Goal: Task Accomplishment & Management: Manage account settings

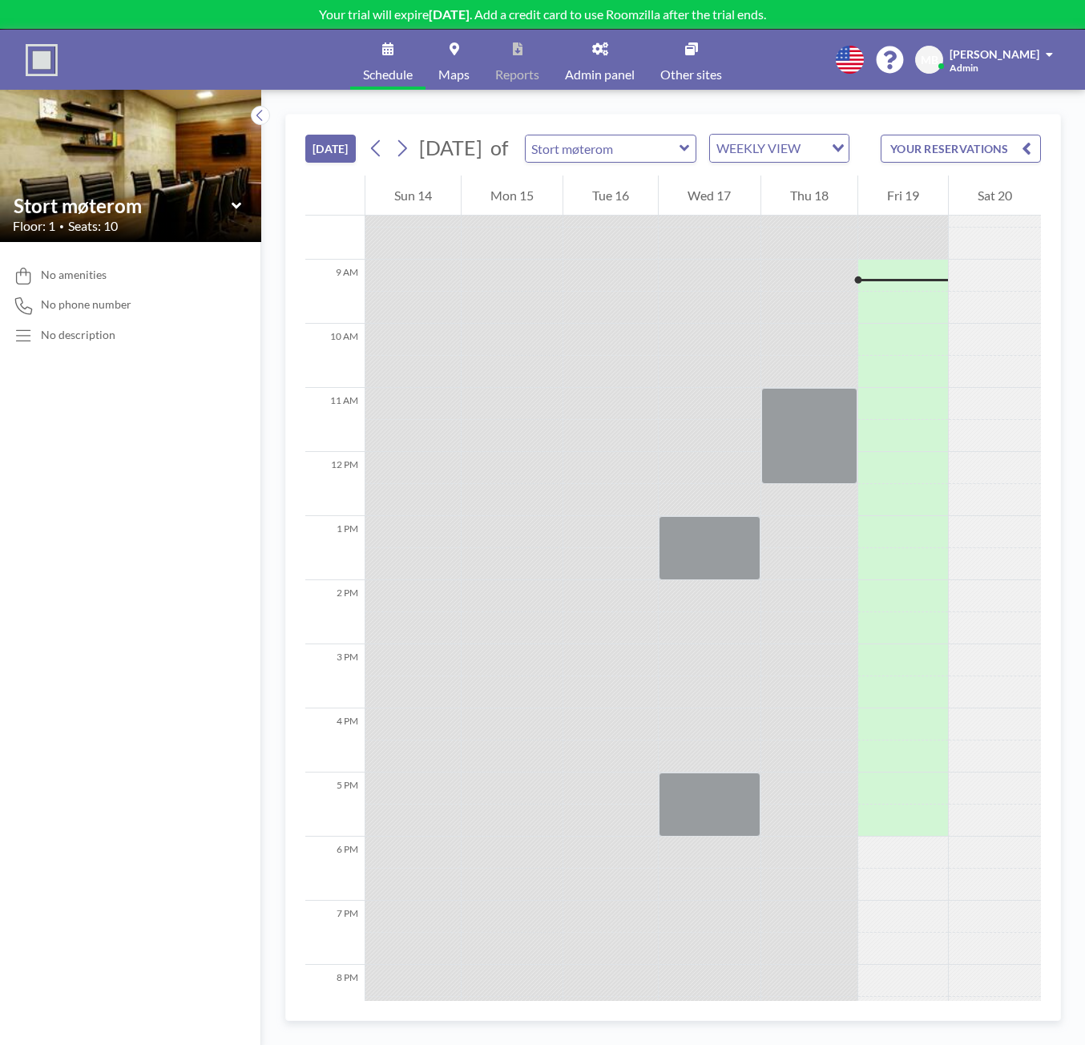
scroll to position [545, 0]
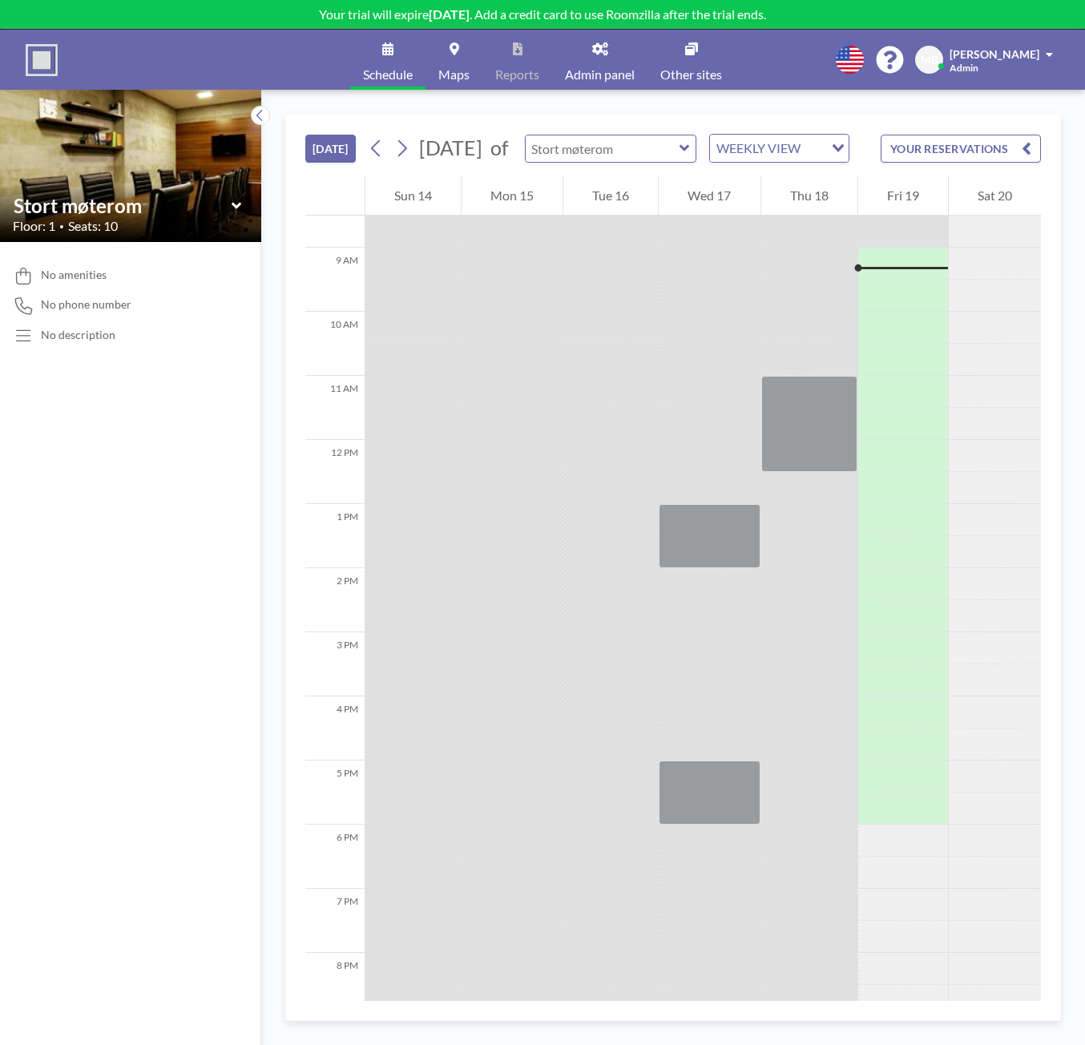
click at [680, 161] on input "text" at bounding box center [603, 148] width 154 height 26
type input "Stort møterom"
click at [690, 155] on icon at bounding box center [685, 148] width 10 height 16
click at [747, 108] on div "[DATE] [DATE] of Ungrouped Lite møterom [PERSON_NAME] møterom WEEKLY VIEW Loadi…" at bounding box center [673, 567] width 824 height 955
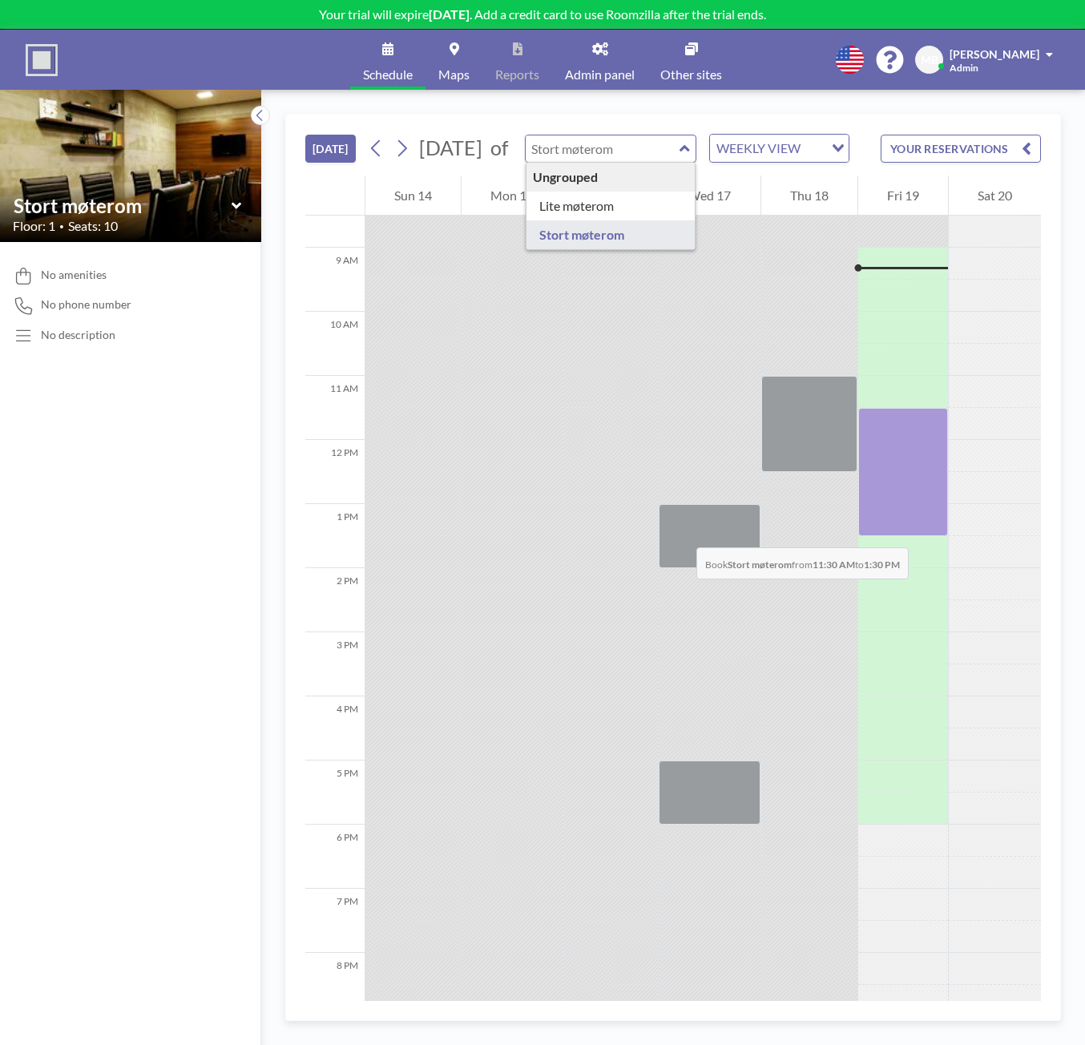
drag, startPoint x: 914, startPoint y: 458, endPoint x: 917, endPoint y: 532, distance: 74.6
click at [917, 532] on div at bounding box center [903, 472] width 90 height 128
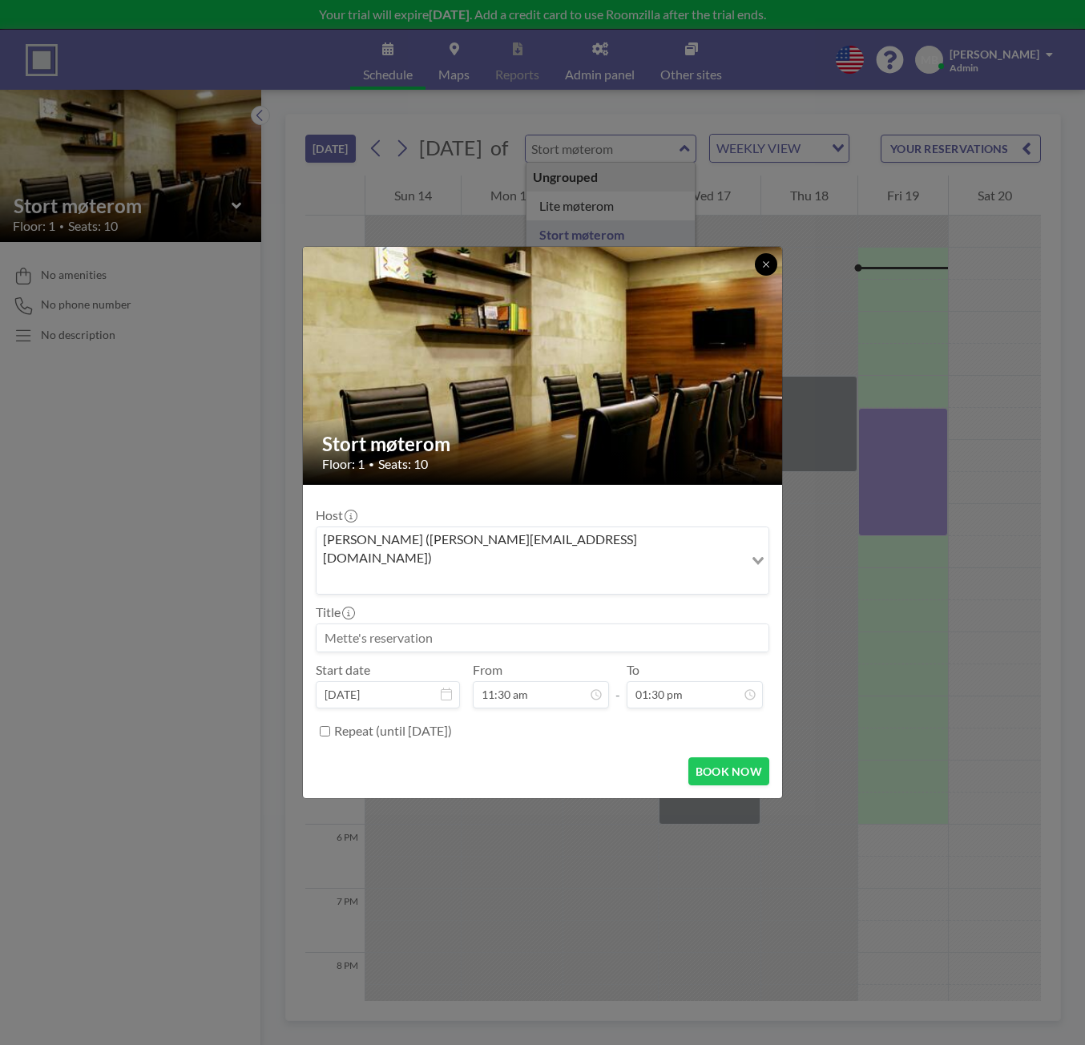
click at [768, 267] on icon at bounding box center [766, 264] width 6 height 6
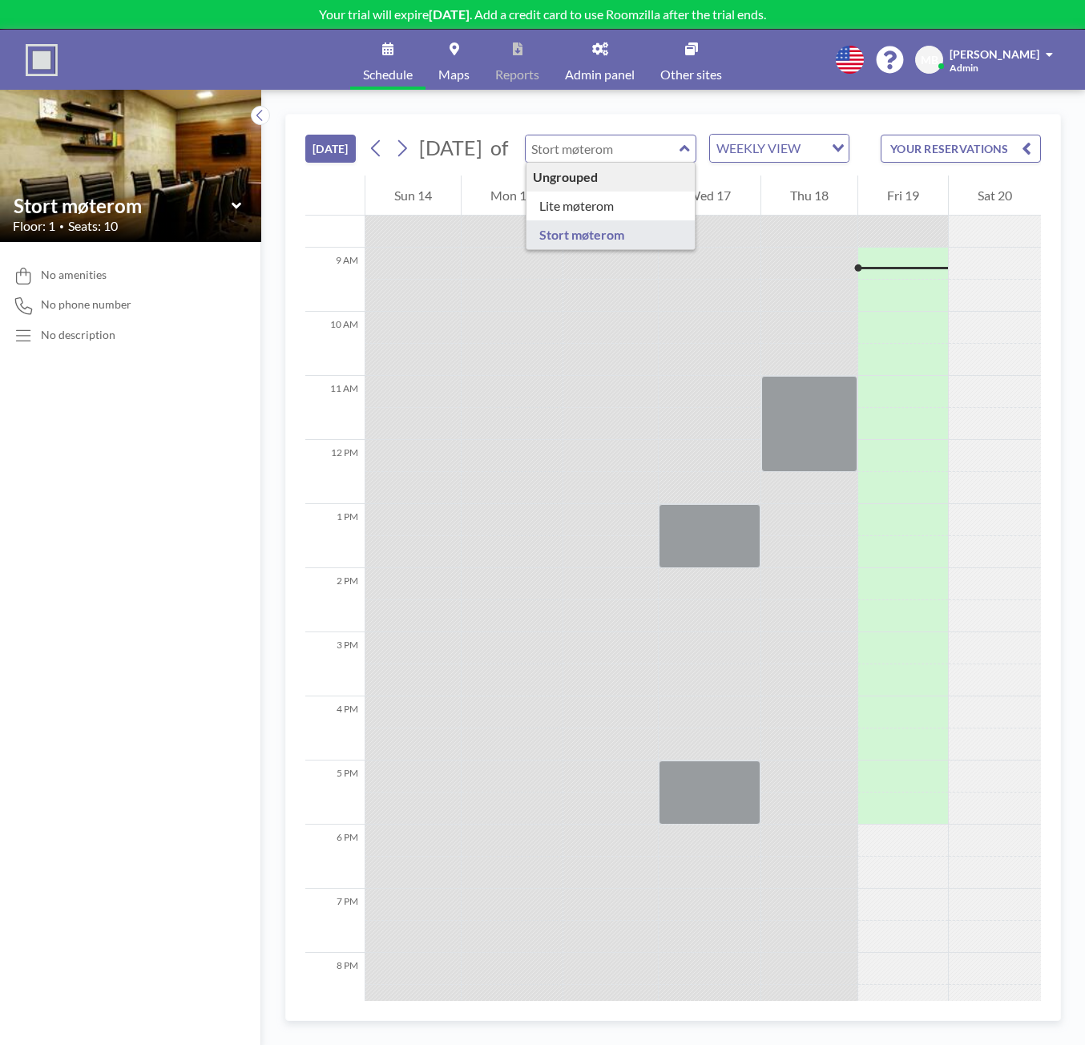
click at [1015, 51] on span "[PERSON_NAME]" at bounding box center [995, 54] width 90 height 14
click at [851, 60] on icon at bounding box center [850, 60] width 28 height 28
click at [861, 57] on icon at bounding box center [850, 60] width 28 height 28
drag, startPoint x: 776, startPoint y: 71, endPoint x: 837, endPoint y: 65, distance: 61.2
click at [776, 71] on div "Schedule Maps Reports Admin panel Other sites English Polski 日本語 Española MB [P…" at bounding box center [542, 60] width 1085 height 60
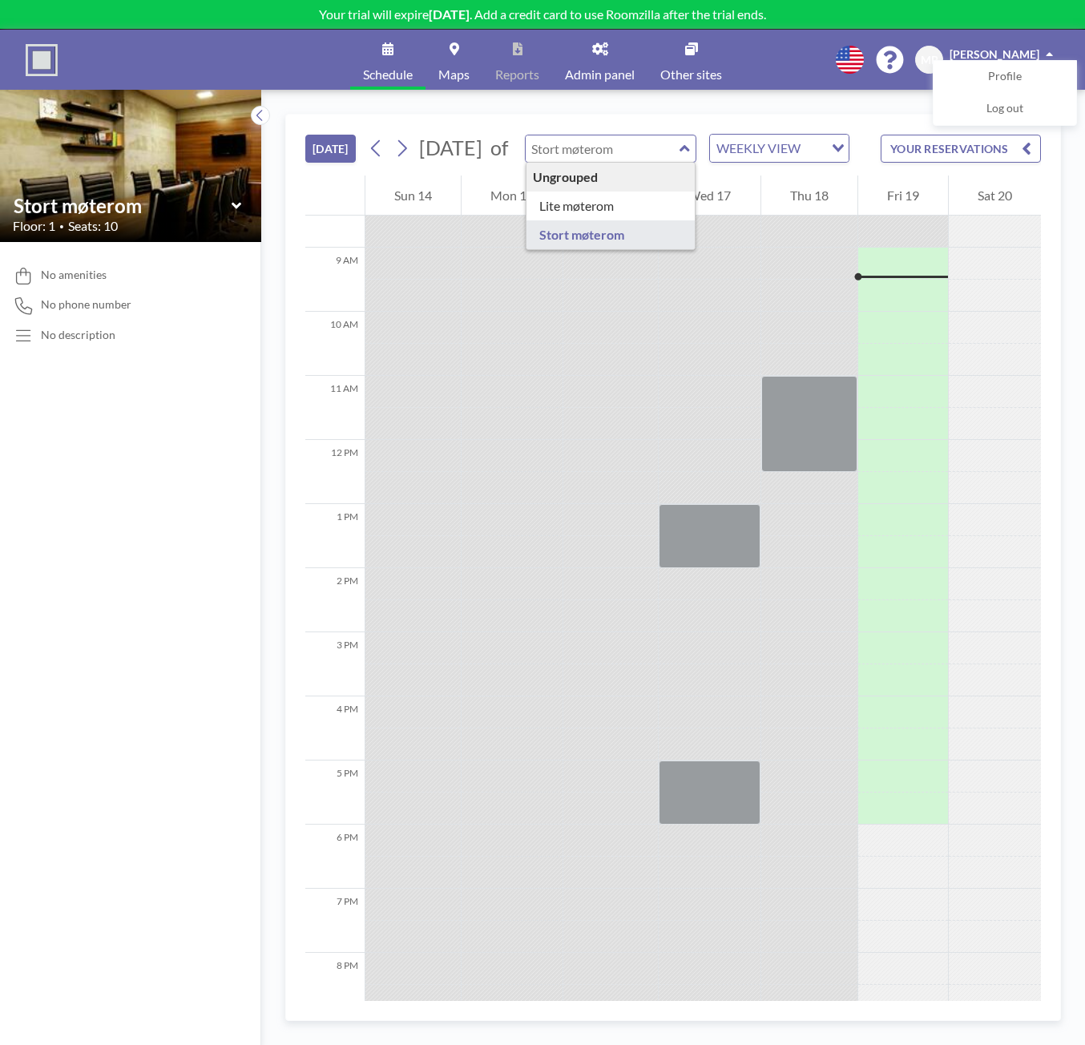
click at [612, 54] on link "Admin panel" at bounding box center [599, 60] width 95 height 60
